Goal: Task Accomplishment & Management: Manage account settings

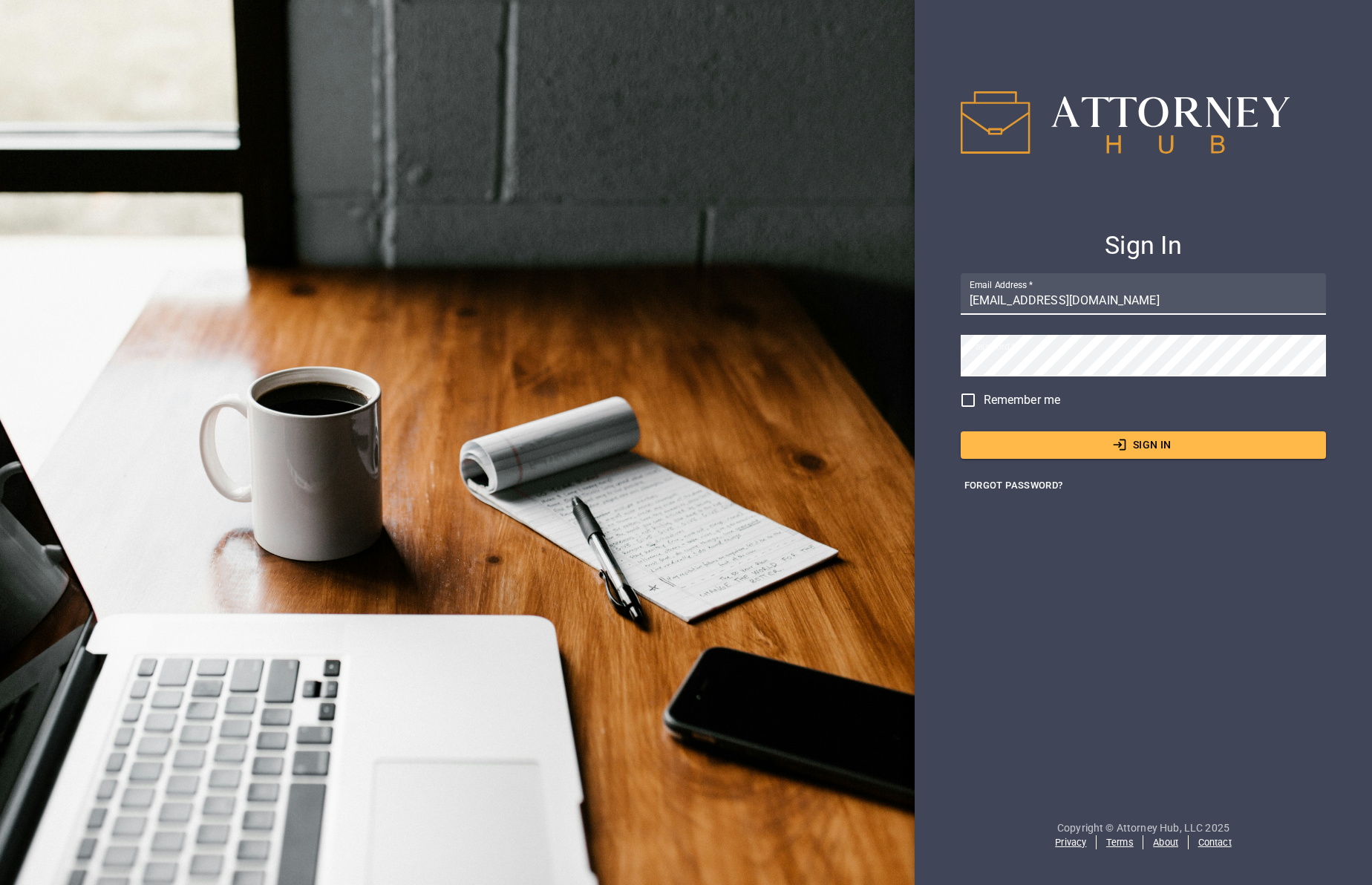
click at [1184, 438] on button "Sign In" at bounding box center [1144, 446] width 366 height 27
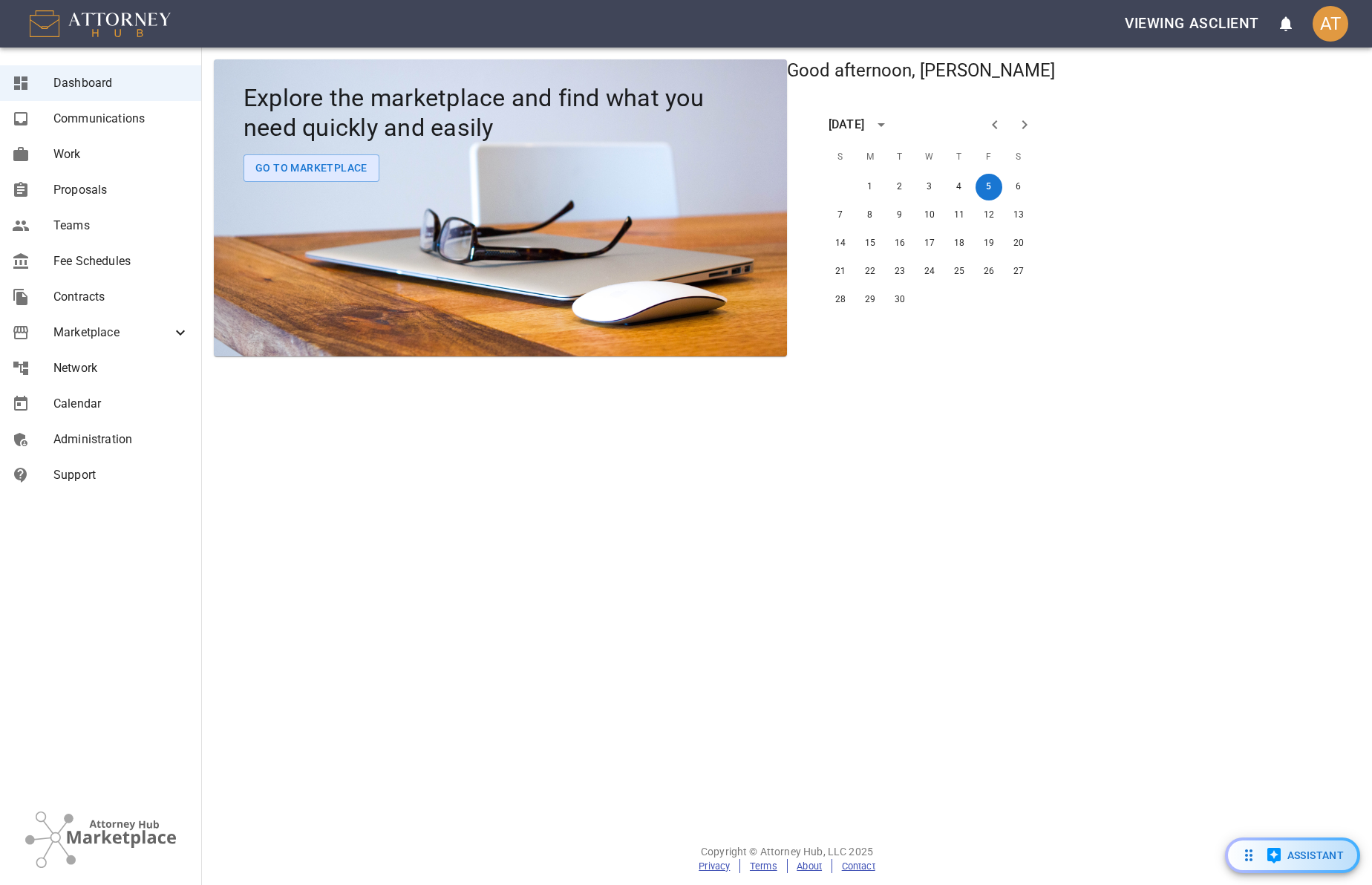
click at [151, 449] on link "Administration" at bounding box center [101, 439] width 201 height 36
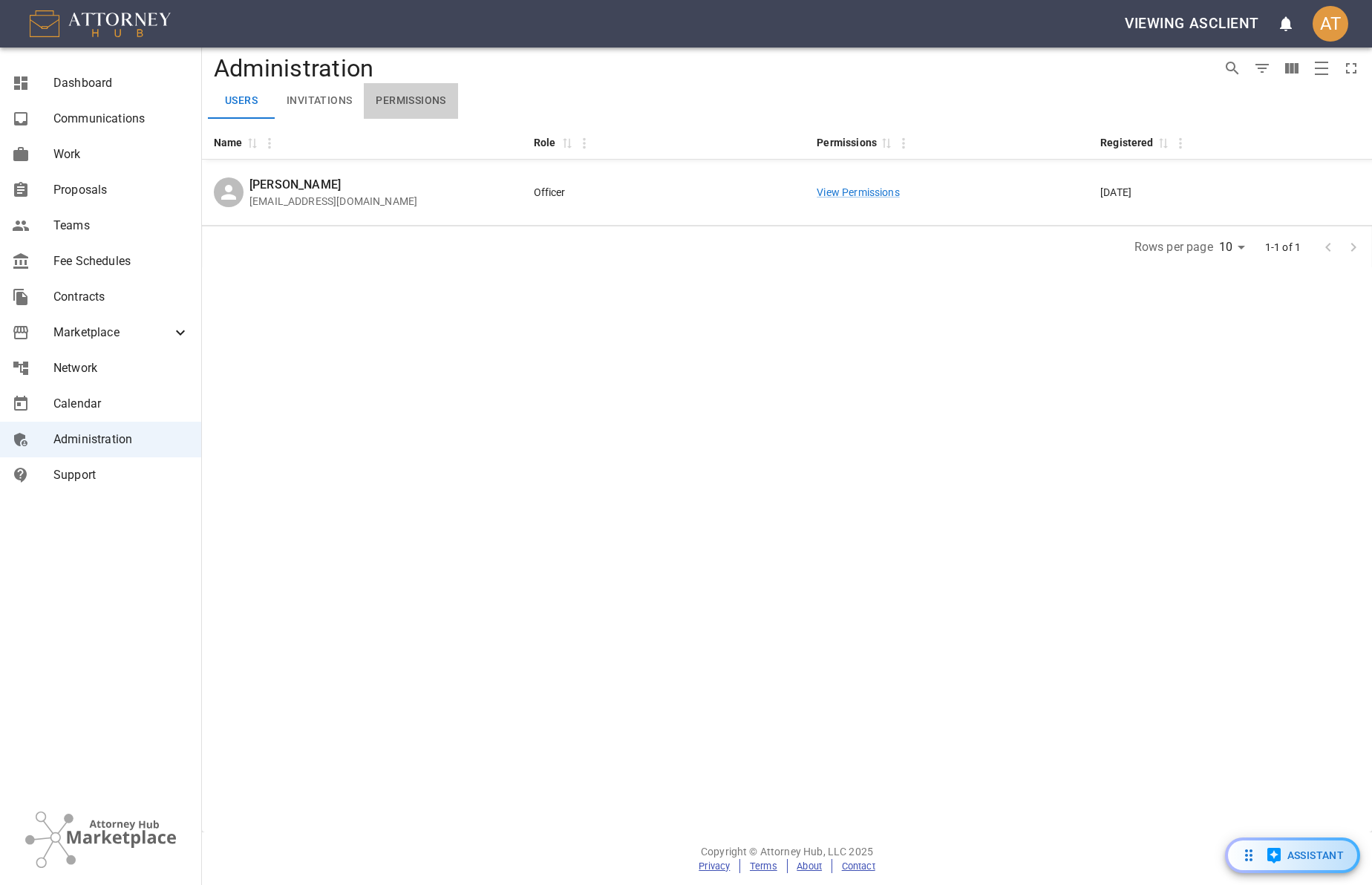
click at [406, 97] on button "Permissions" at bounding box center [410, 101] width 94 height 36
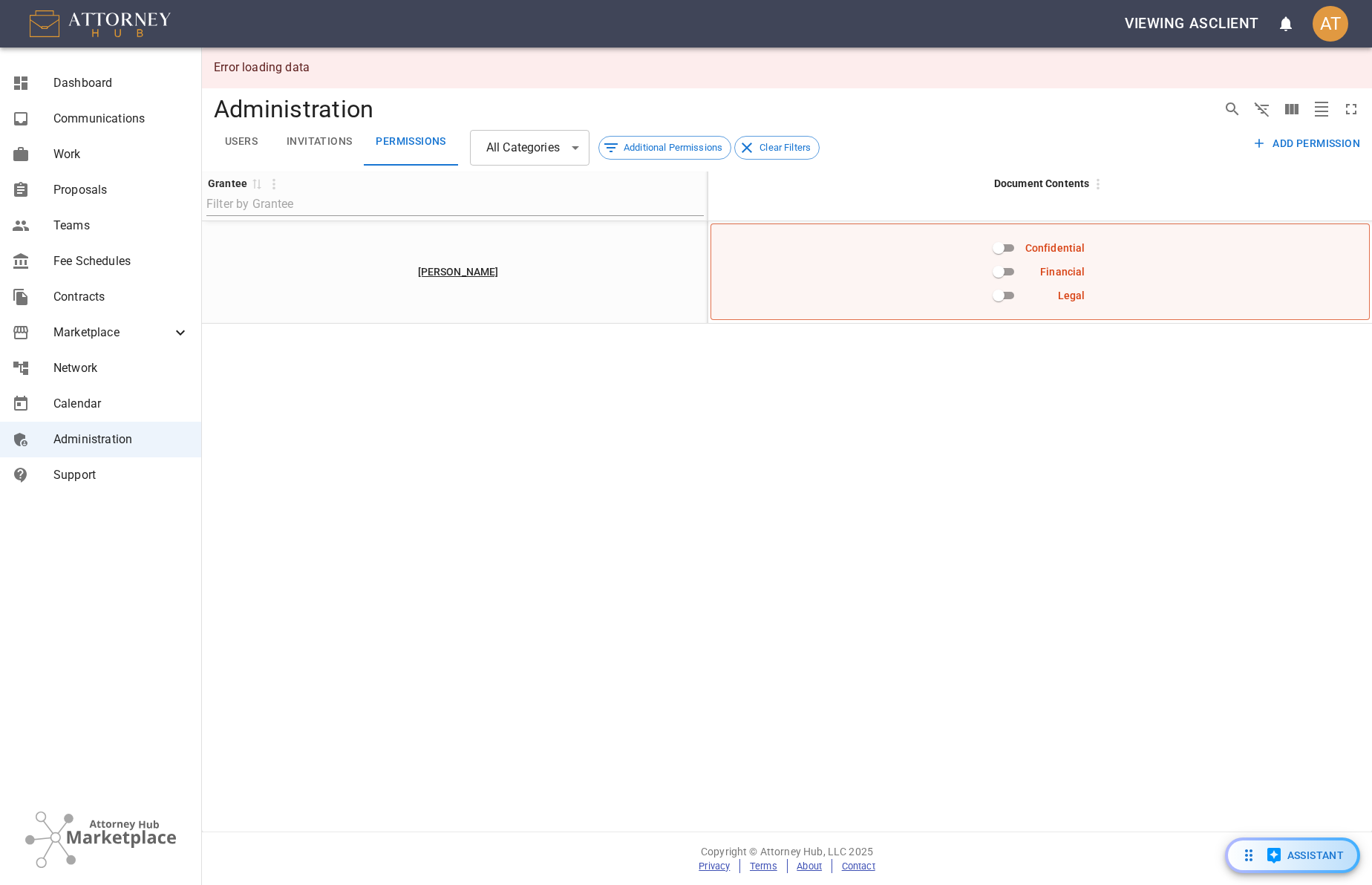
click at [1312, 134] on button "Add Permission" at bounding box center [1307, 144] width 117 height 27
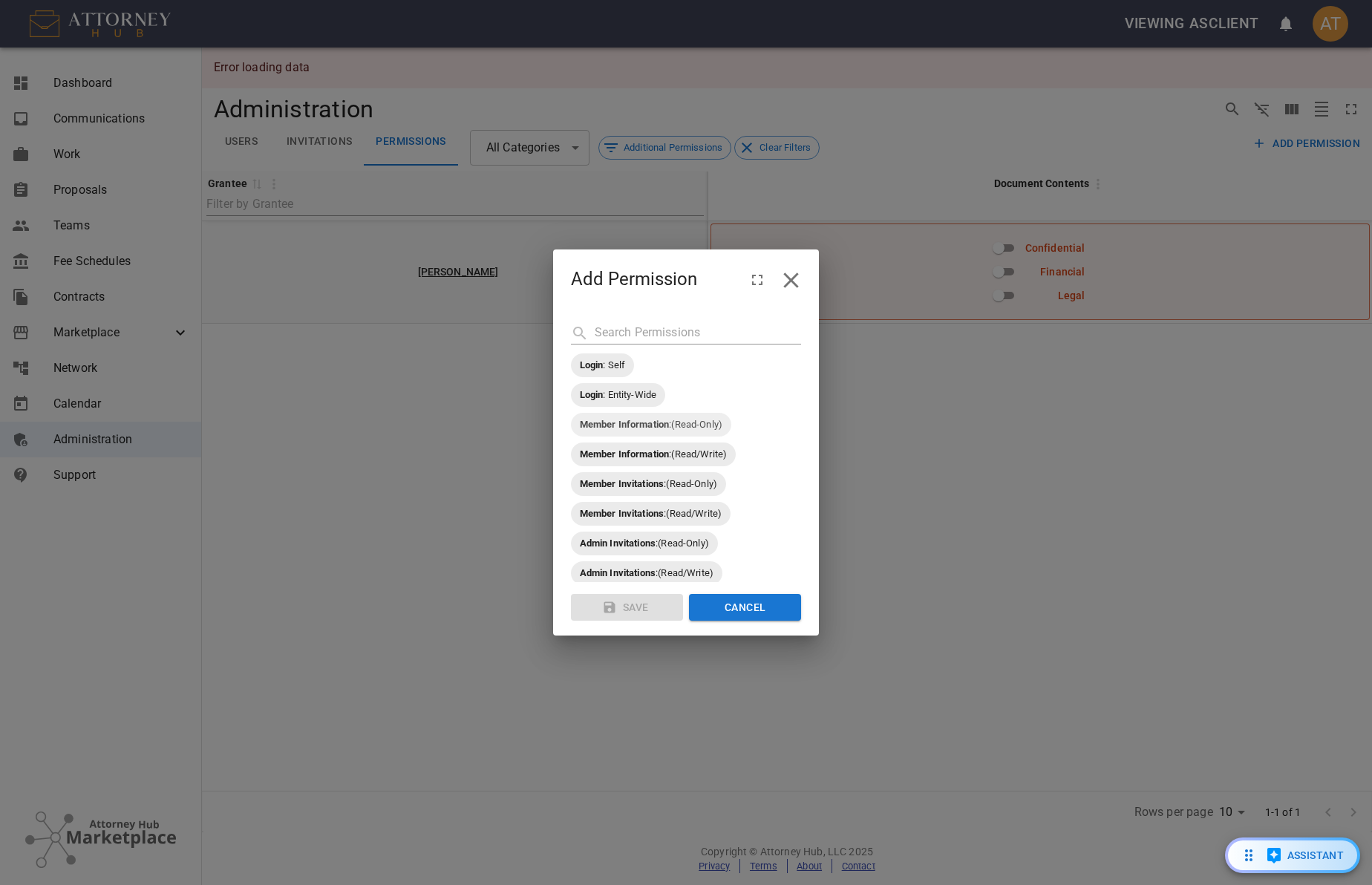
click at [638, 419] on strong "Member Information" at bounding box center [625, 424] width 90 height 11
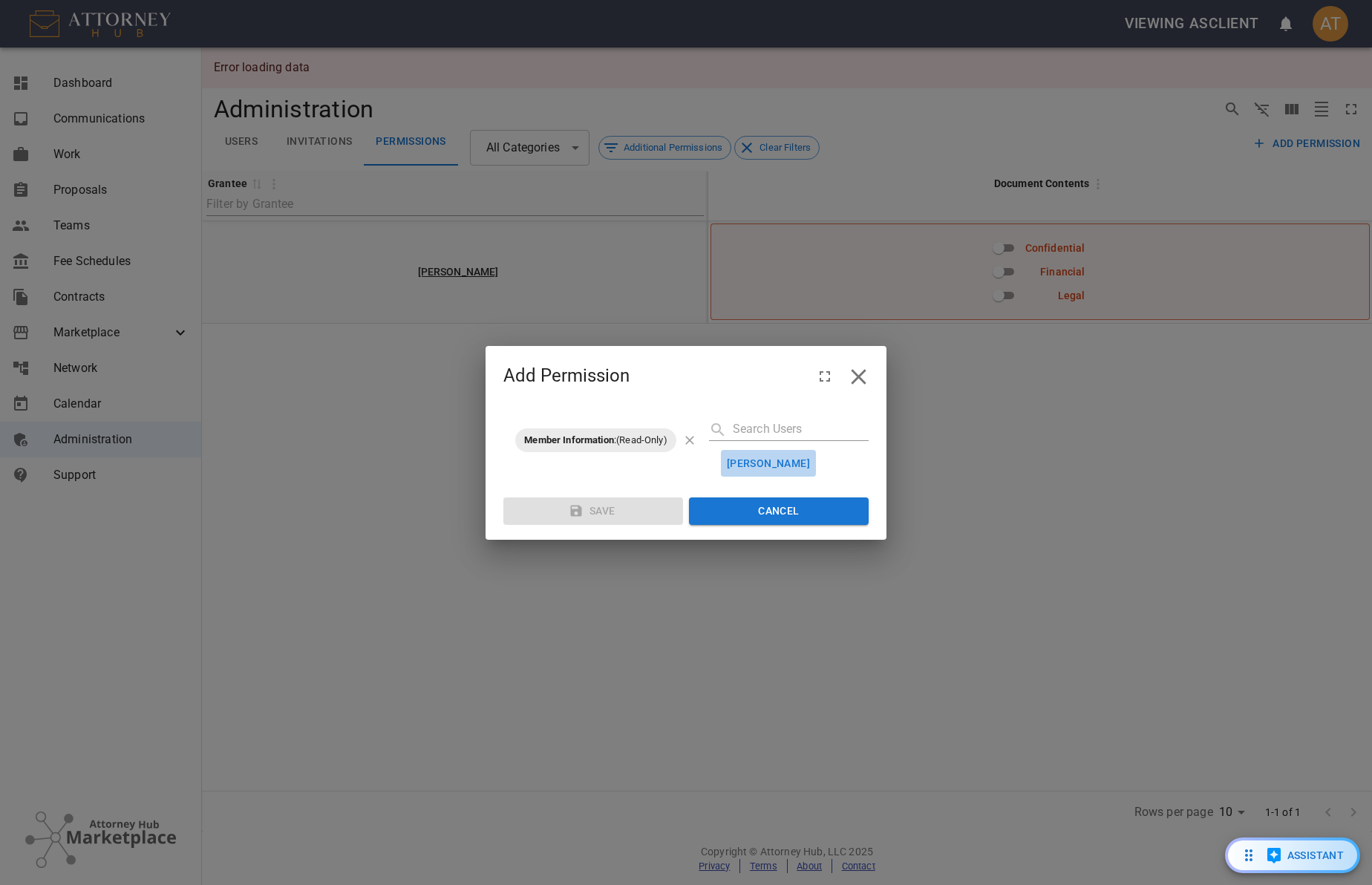
click at [807, 461] on button "[PERSON_NAME]" at bounding box center [768, 464] width 95 height 27
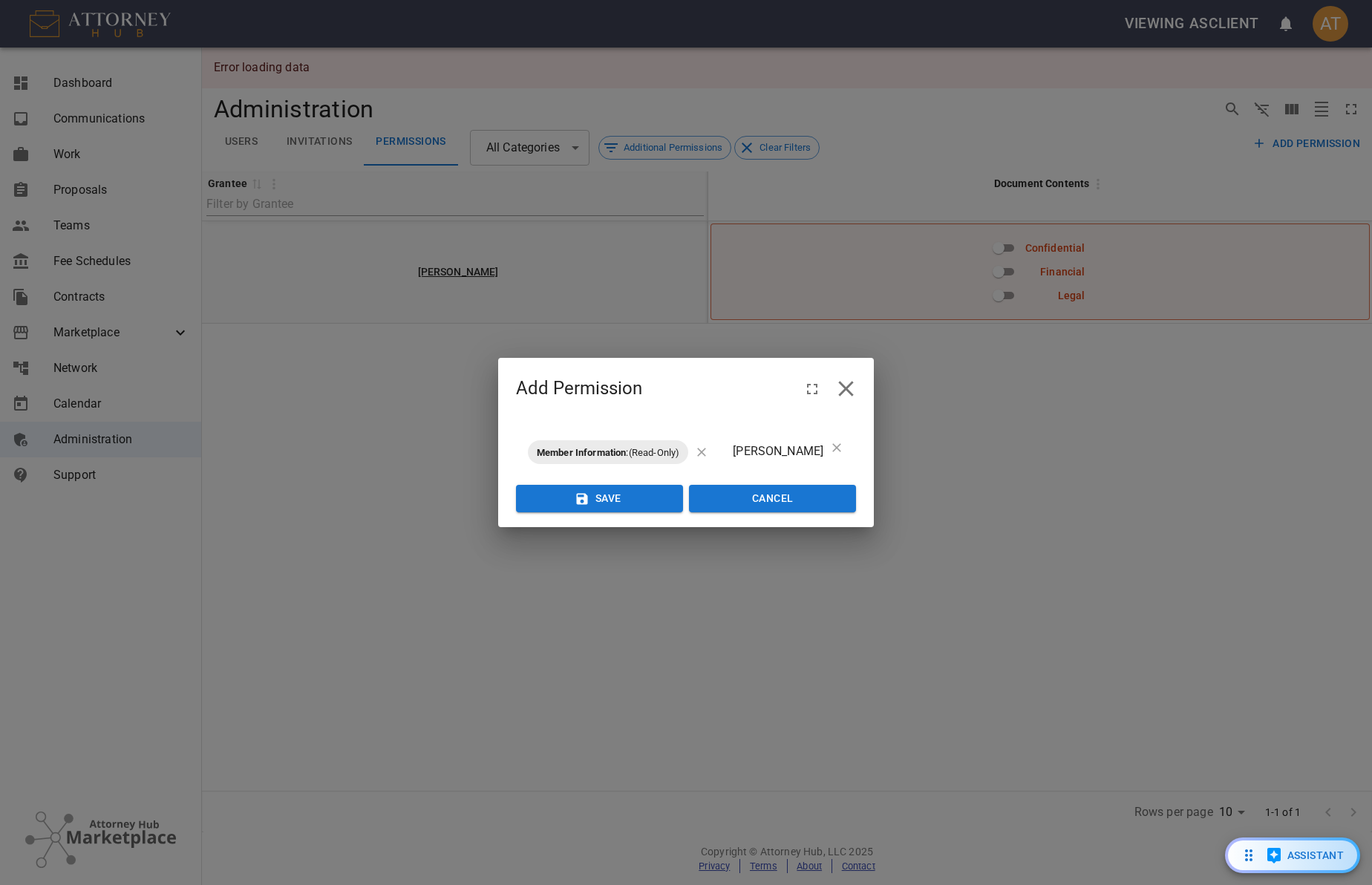
click at [832, 455] on icon at bounding box center [837, 448] width 15 height 15
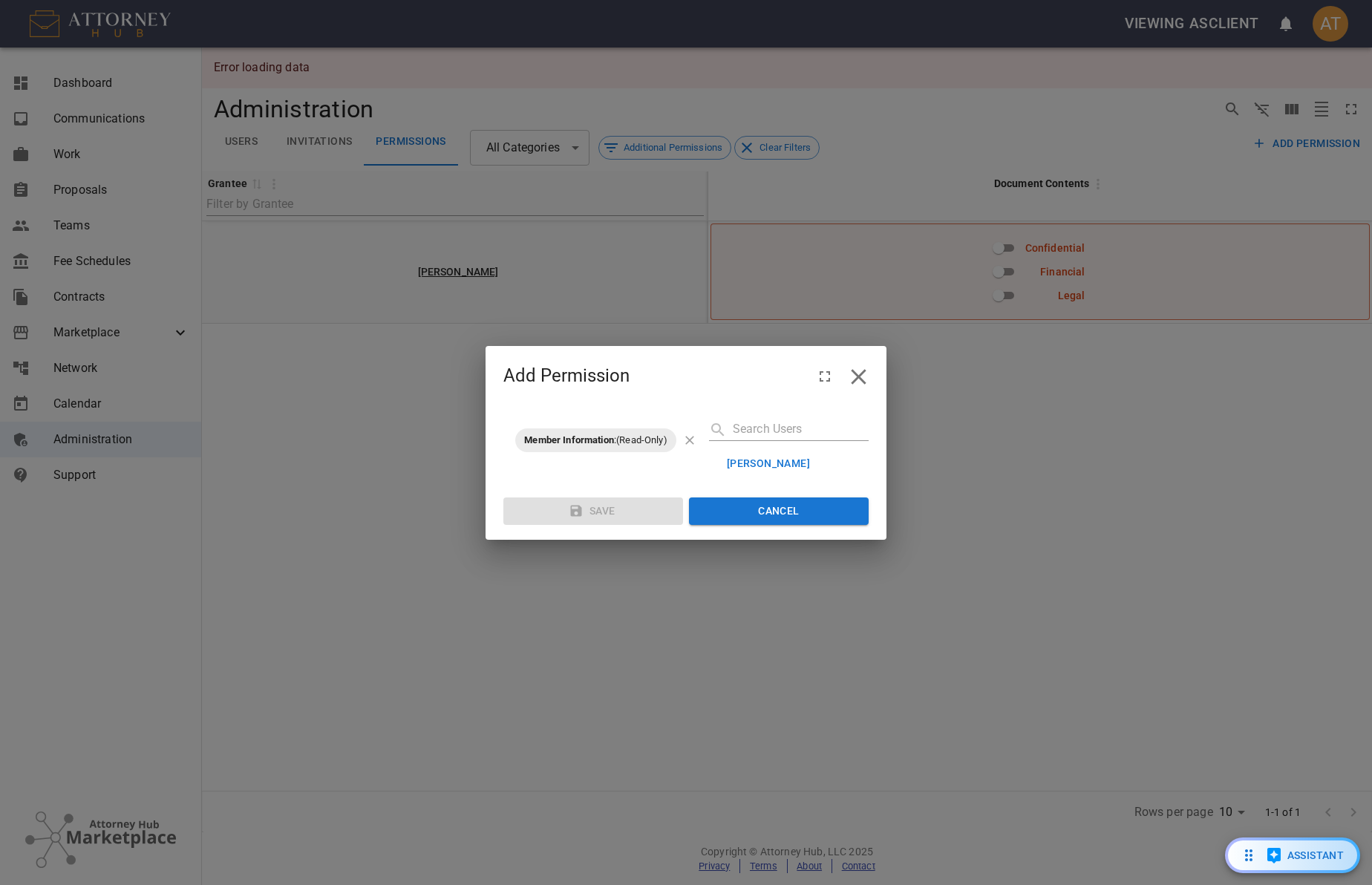
click at [789, 515] on button "Cancel" at bounding box center [779, 511] width 180 height 27
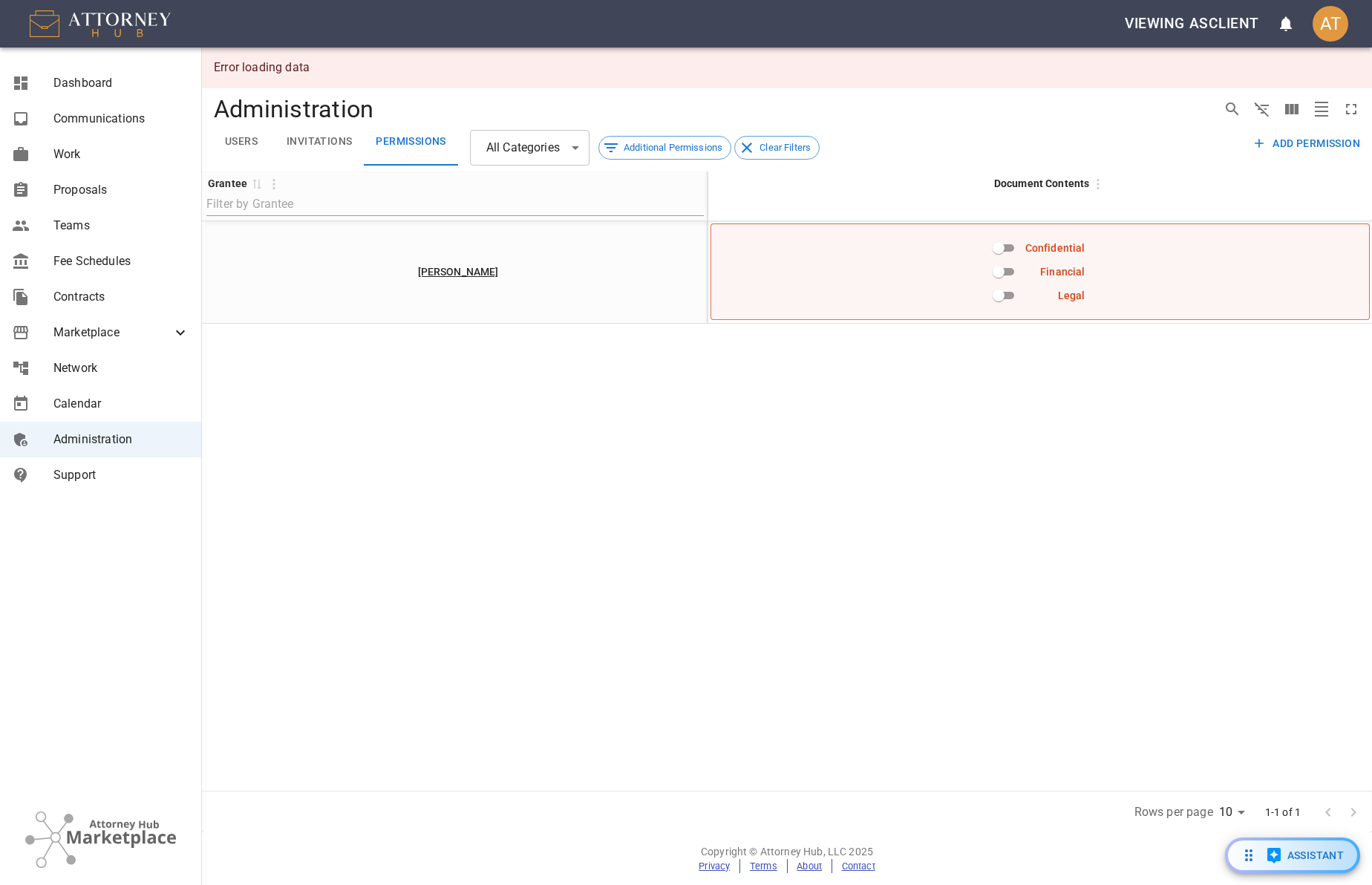
click at [1322, 142] on button "Add Permission" at bounding box center [1307, 144] width 117 height 27
